Goal: Navigation & Orientation: Understand site structure

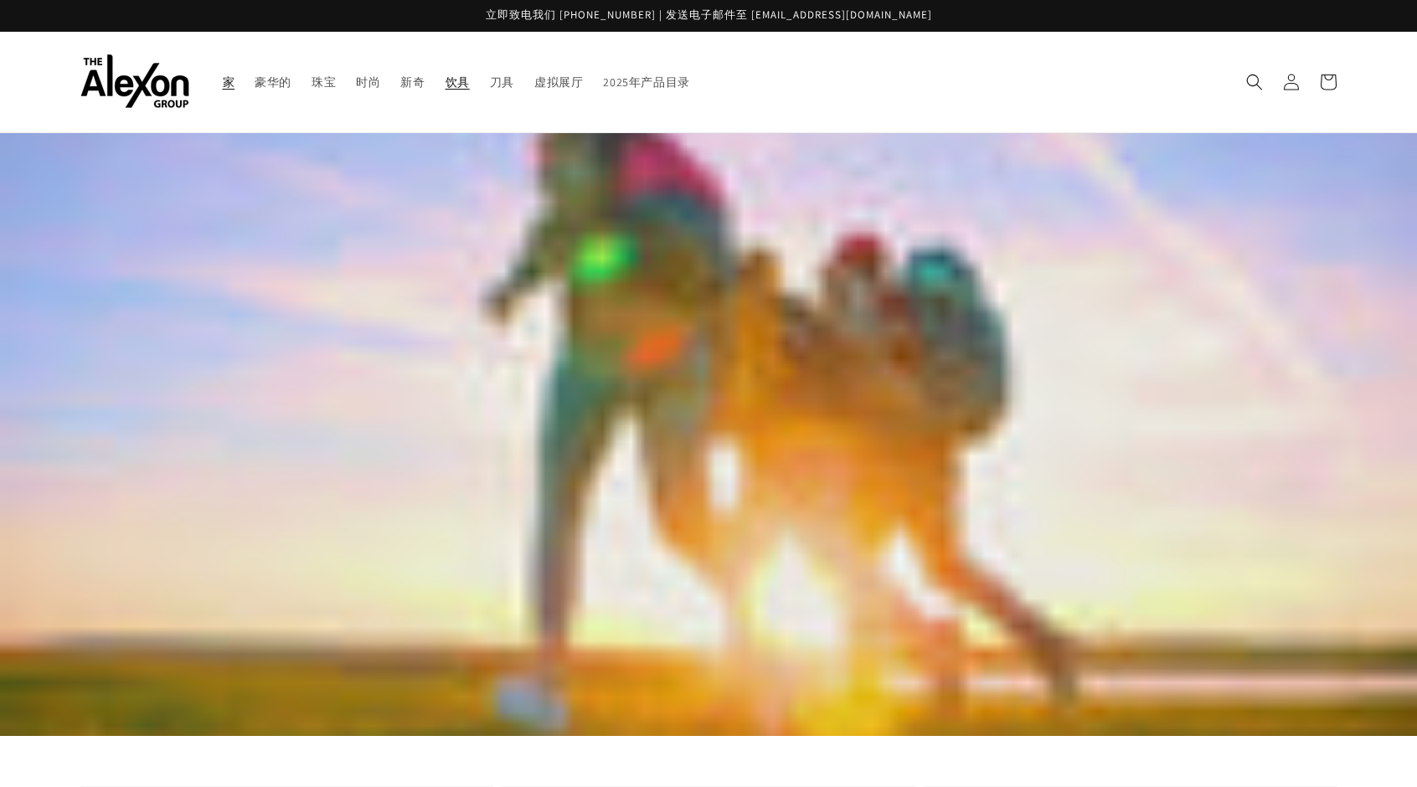
click at [446, 75] on font "饮具" at bounding box center [458, 82] width 24 height 15
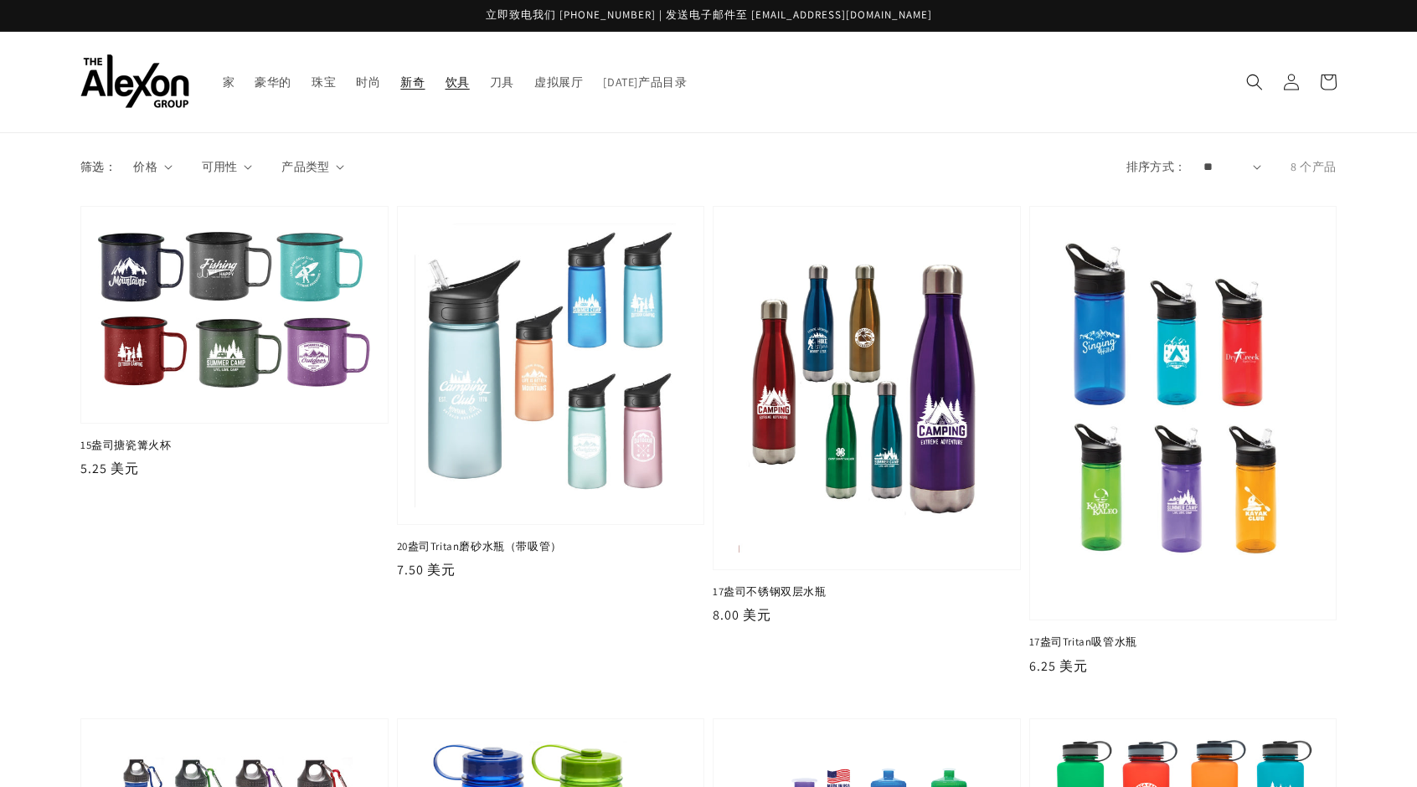
click at [400, 80] on font "新奇" at bounding box center [412, 82] width 24 height 15
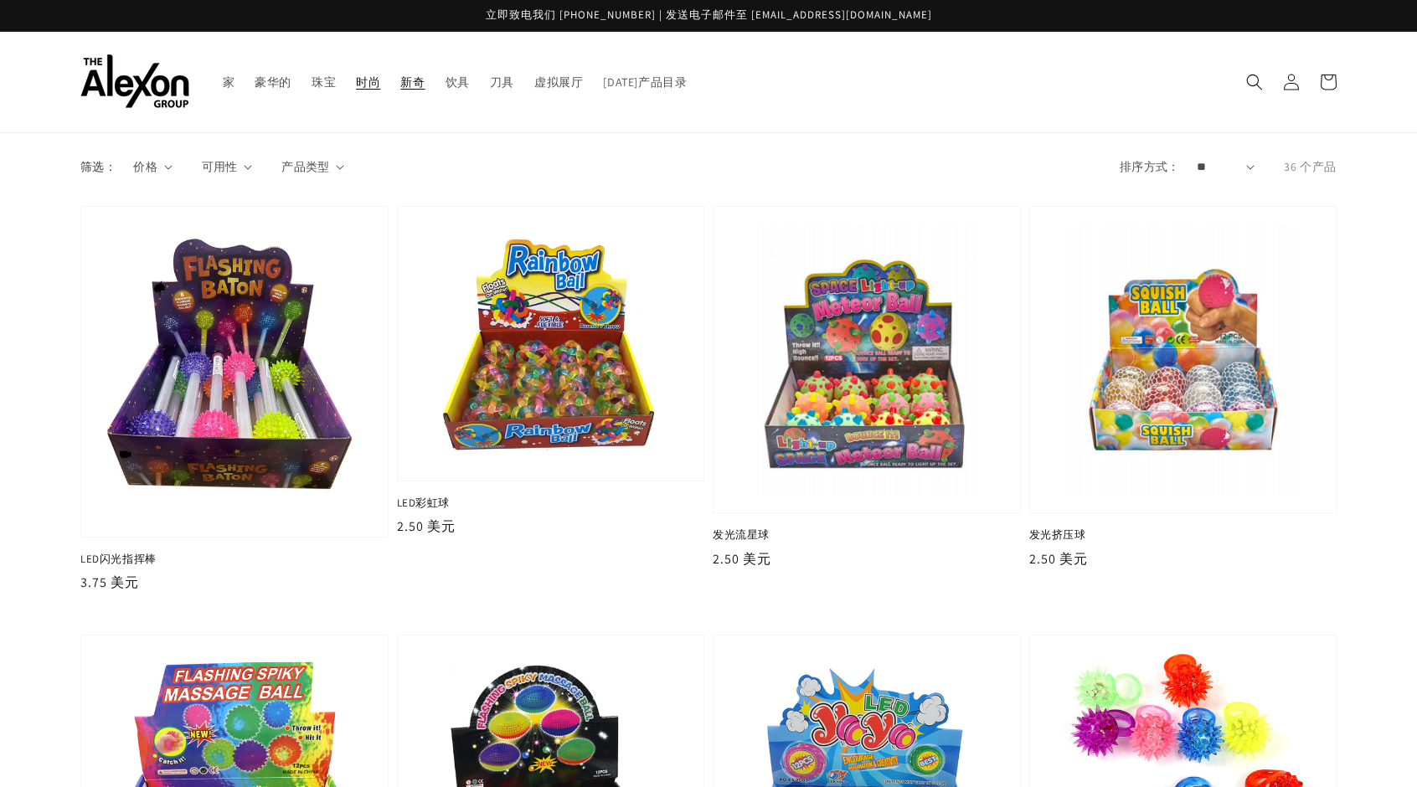
click at [356, 75] on font "时尚" at bounding box center [368, 82] width 24 height 15
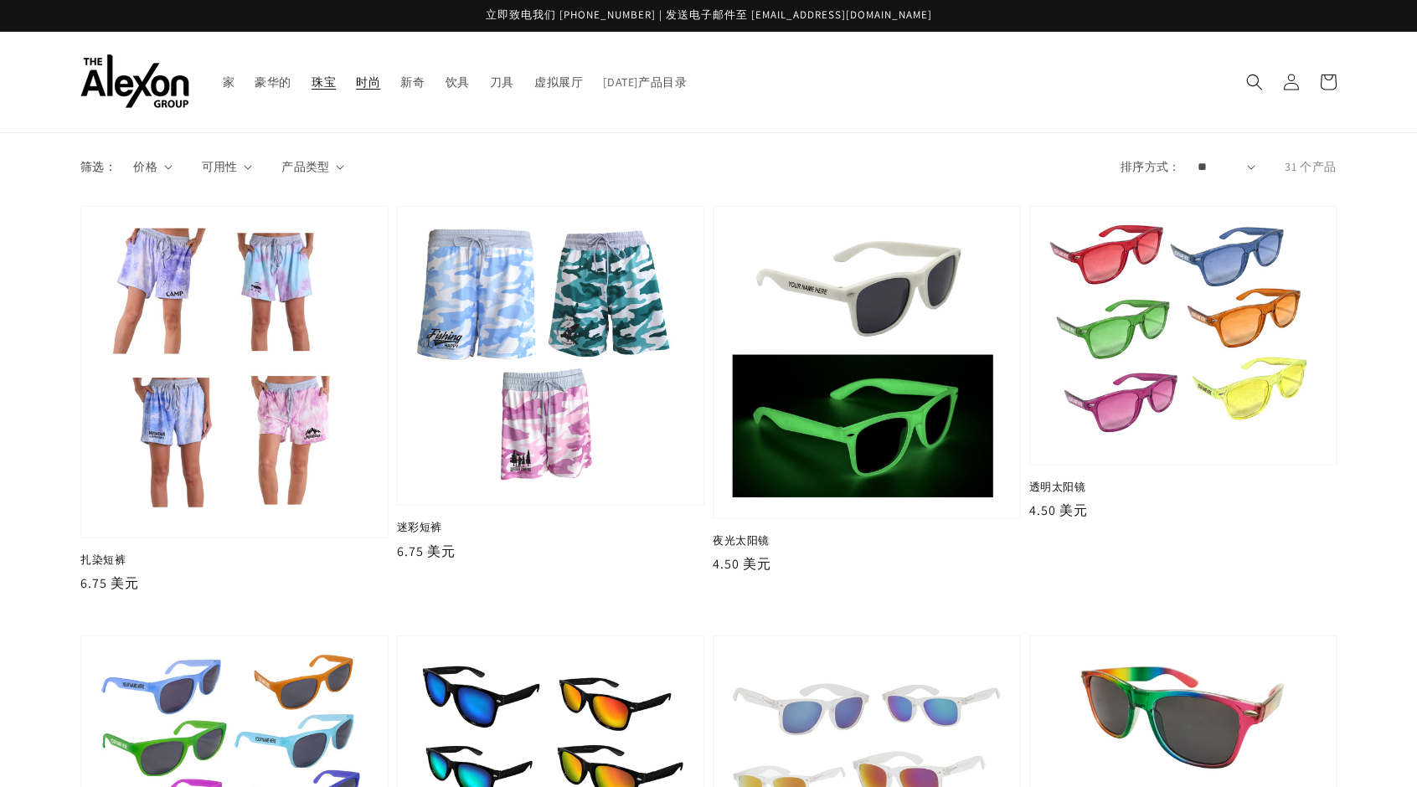
click at [312, 75] on font "珠宝" at bounding box center [324, 82] width 24 height 15
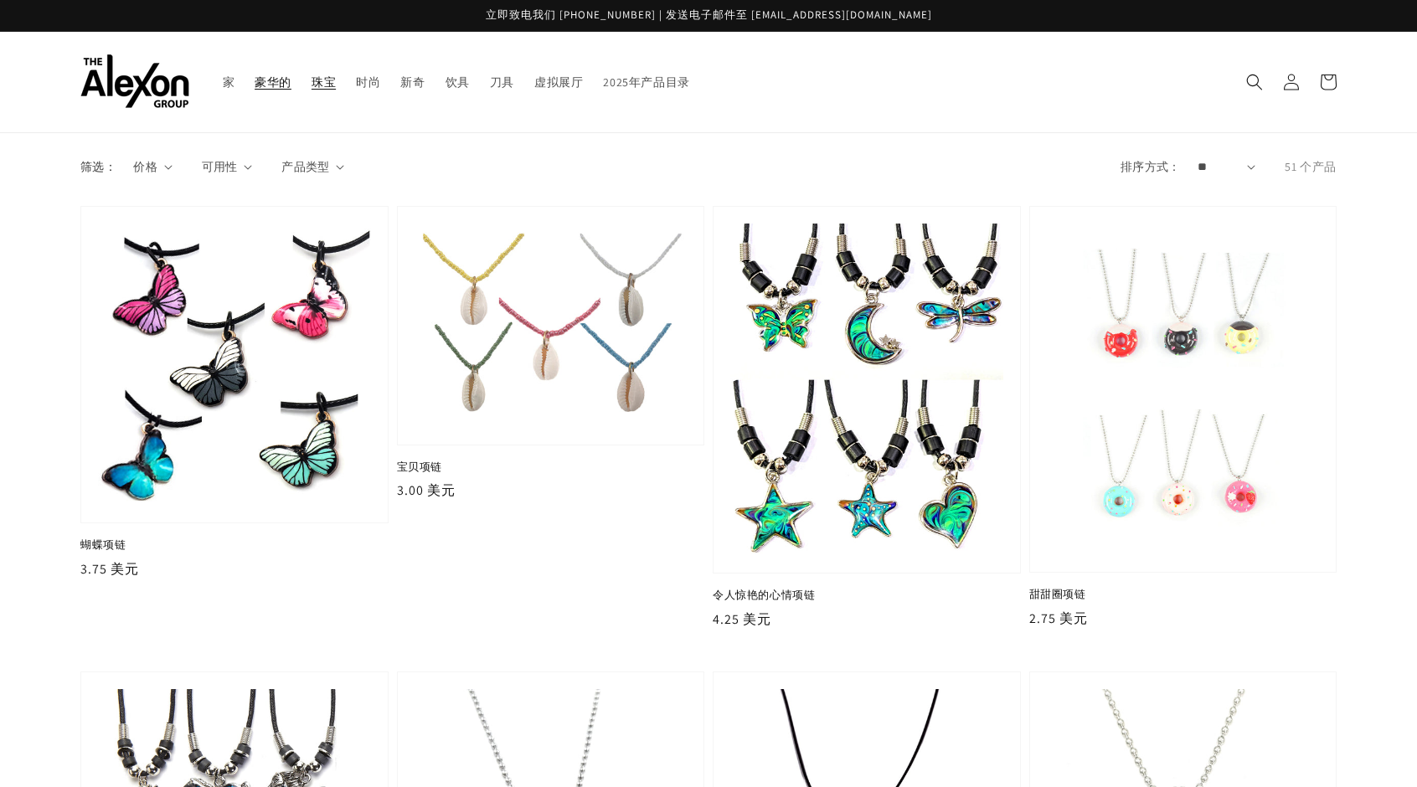
click at [255, 75] on font "豪华的" at bounding box center [273, 82] width 37 height 15
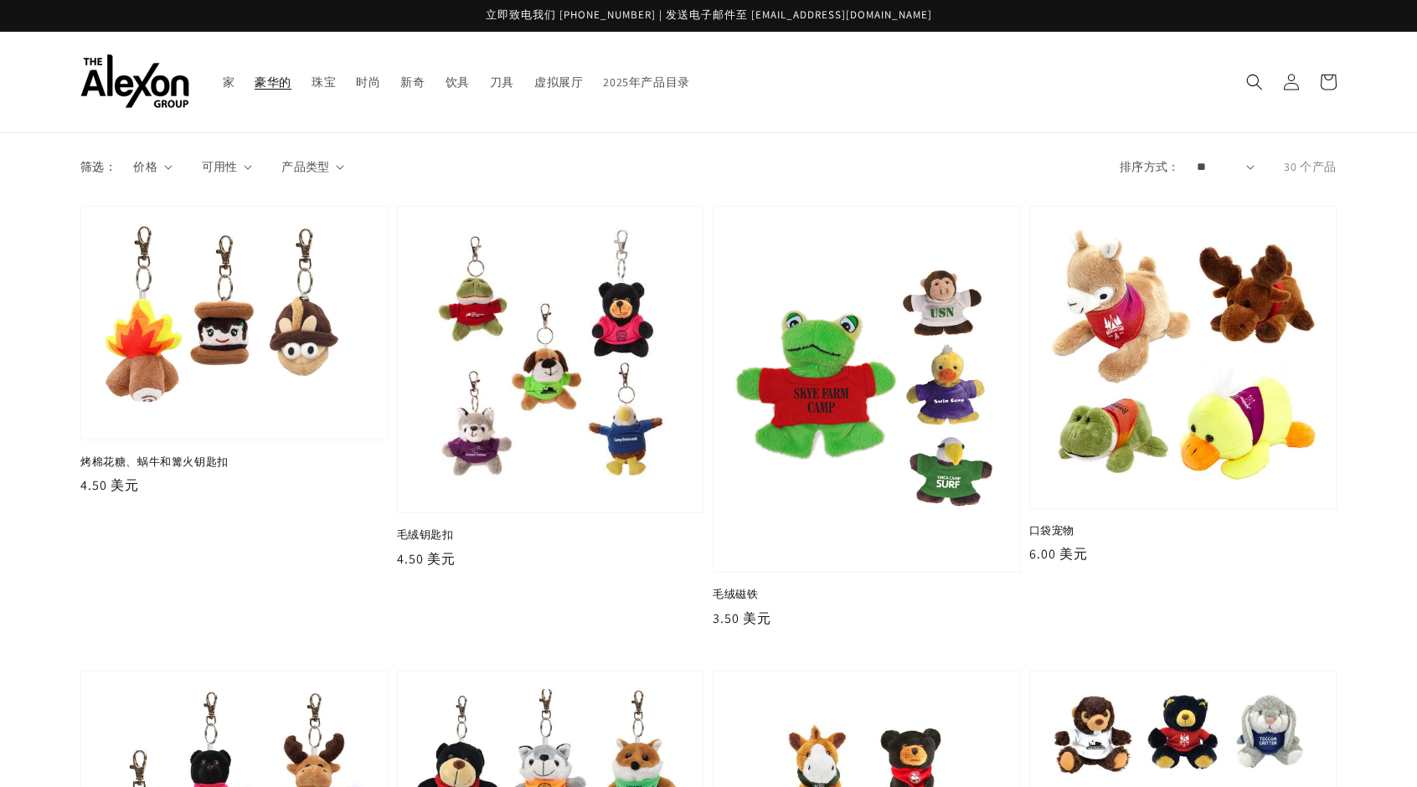
click at [213, 73] on link "家" at bounding box center [229, 81] width 33 height 35
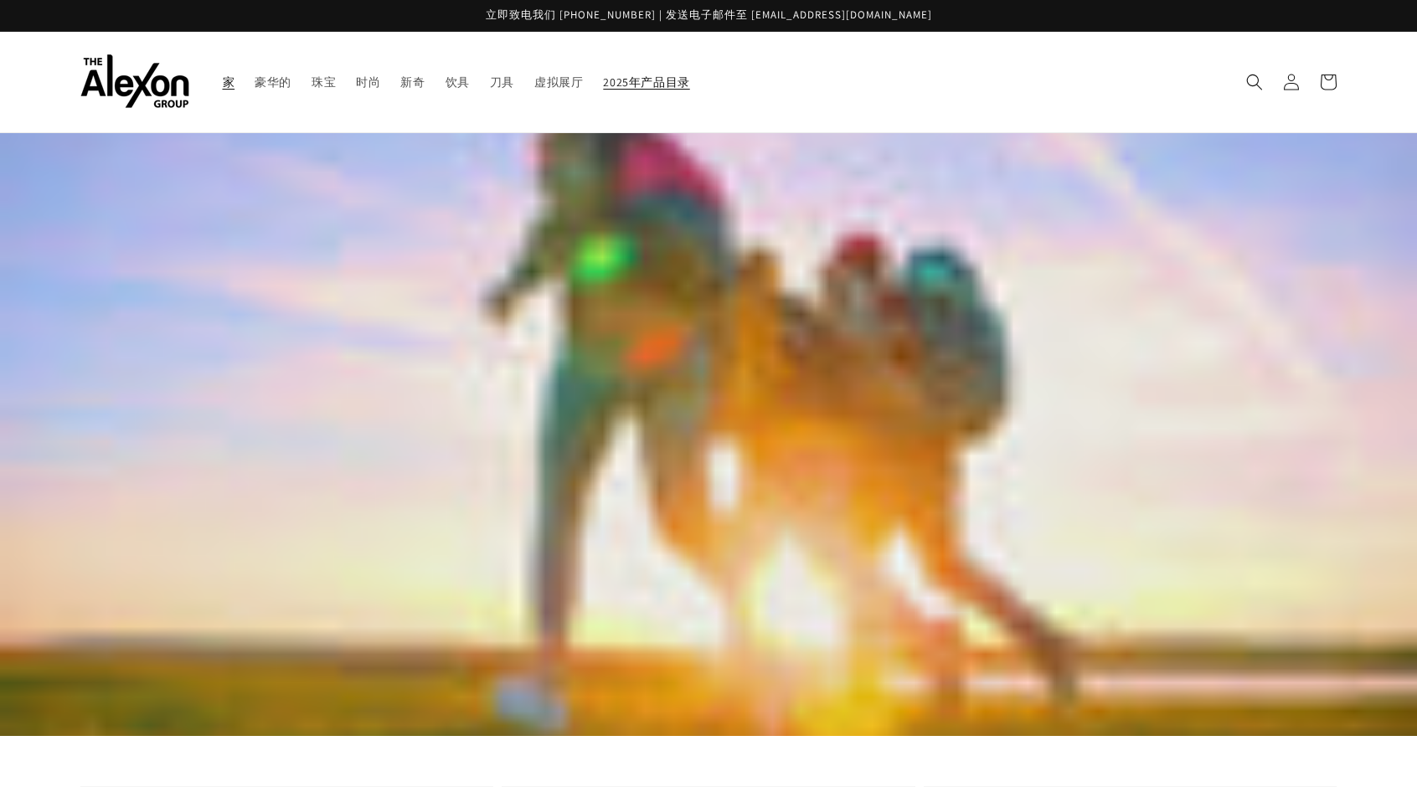
click at [636, 75] on font "2025年产品目录" at bounding box center [646, 82] width 86 height 15
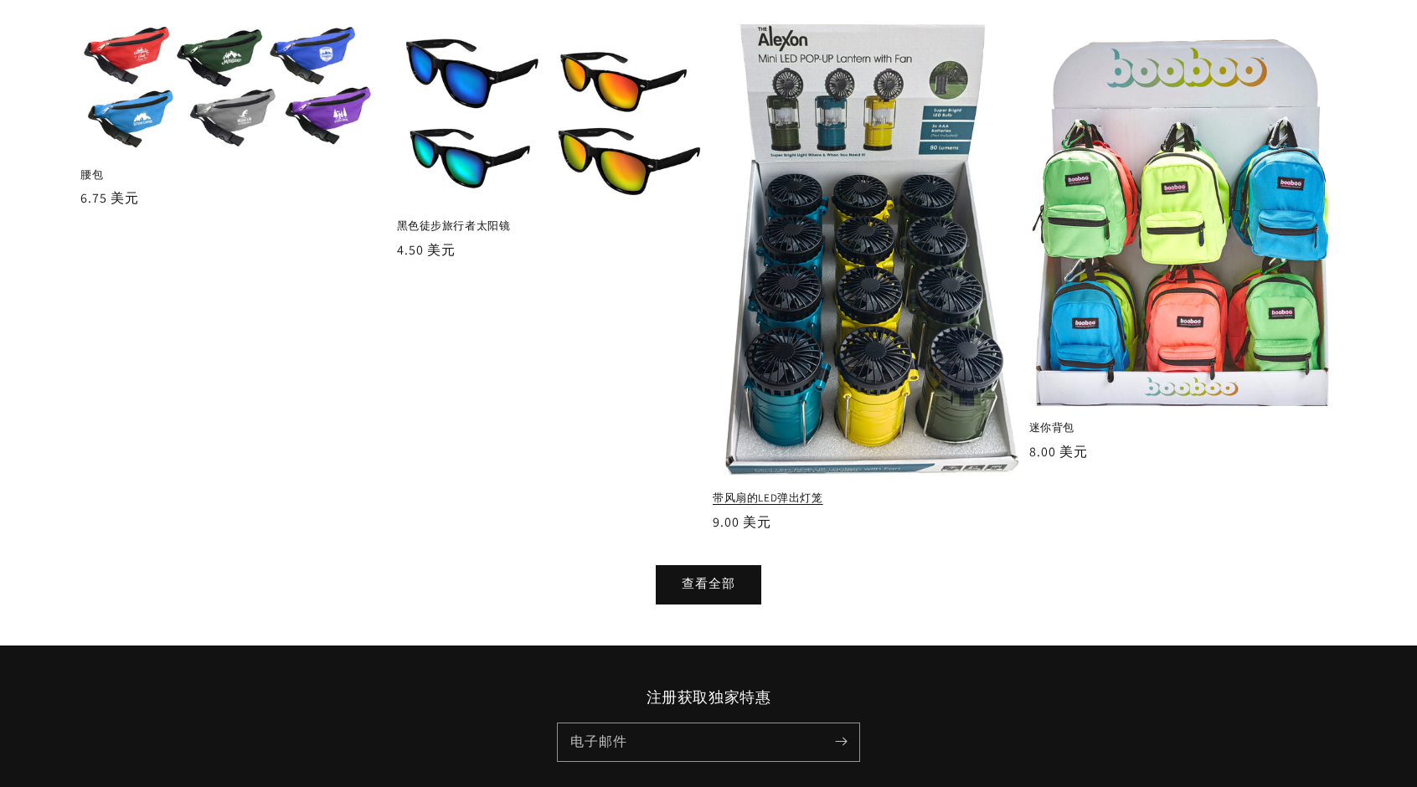
scroll to position [2176, 0]
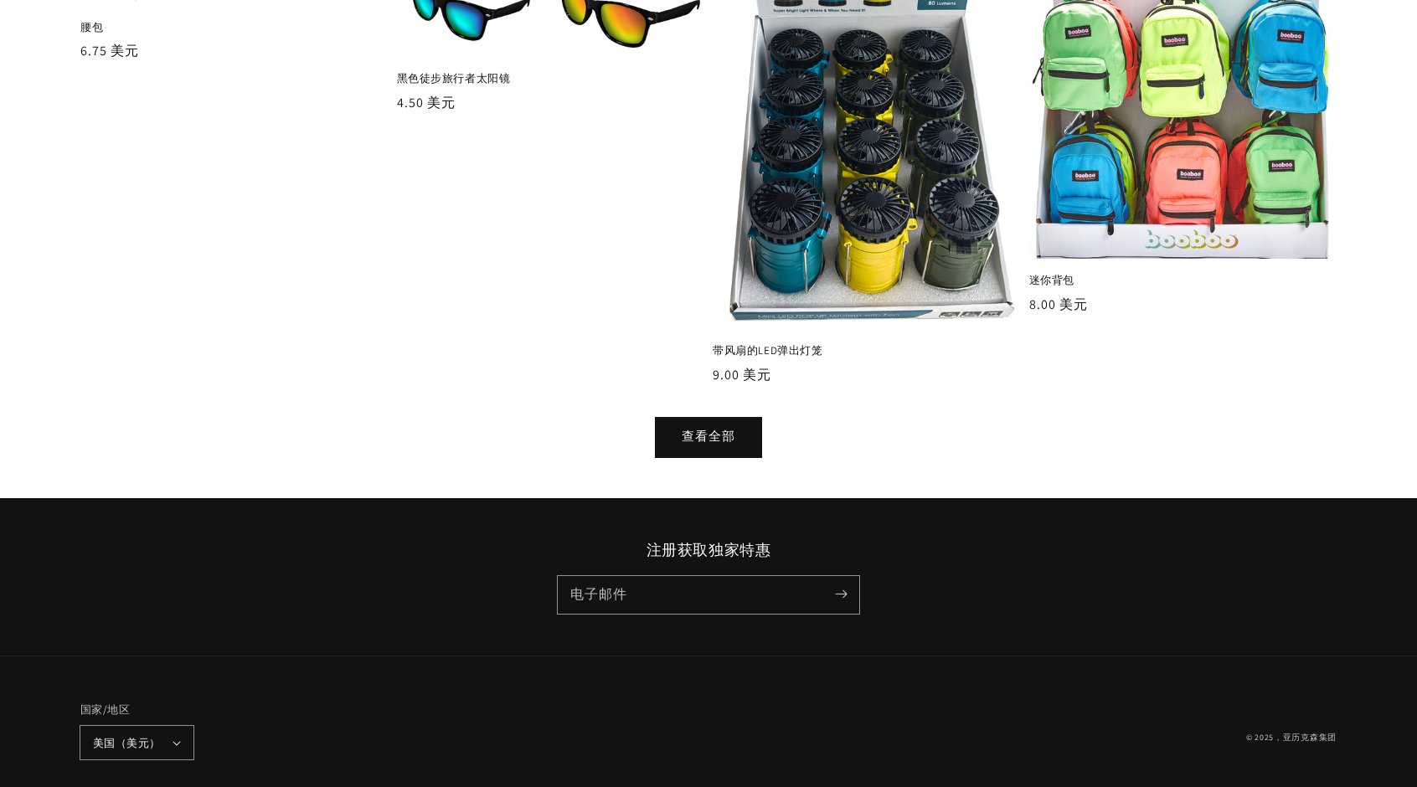
click at [723, 428] on font "查看全部" at bounding box center [709, 436] width 54 height 16
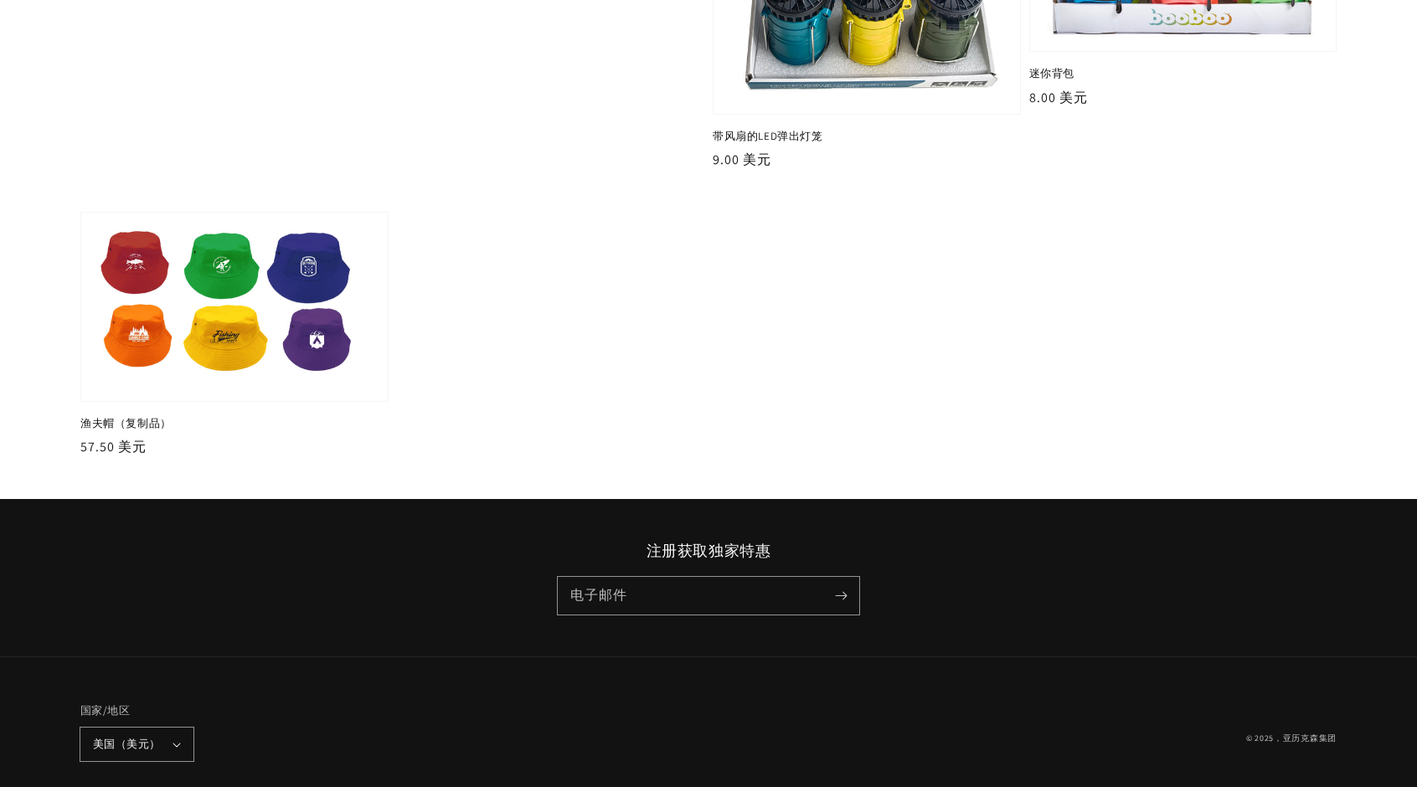
scroll to position [1540, 0]
